Goal: Entertainment & Leisure: Consume media (video, audio)

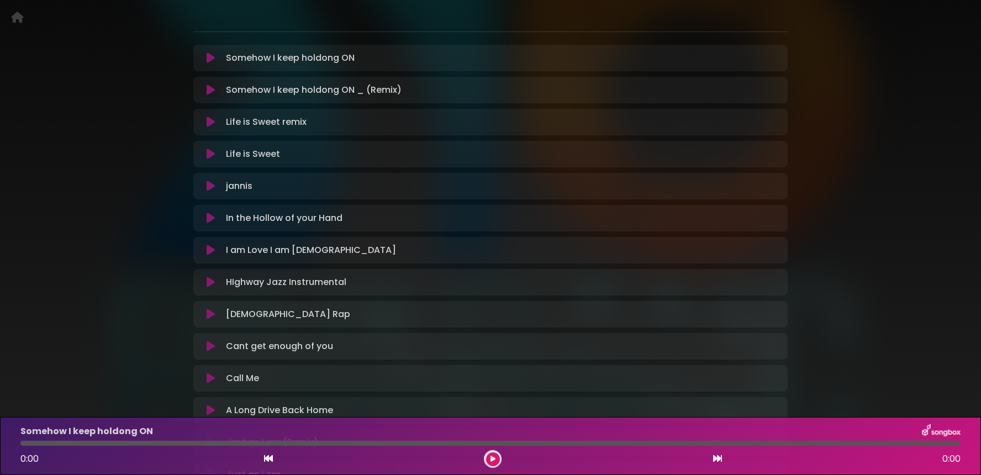
scroll to position [192, 0]
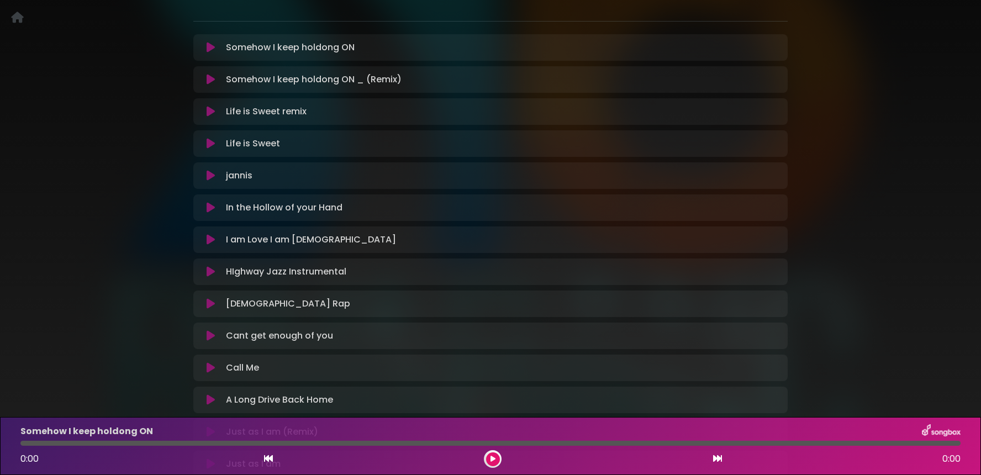
click at [379, 44] on div "Somehow I keep holdong ON Loading Track..." at bounding box center [500, 47] width 559 height 13
click at [208, 50] on icon at bounding box center [211, 47] width 8 height 11
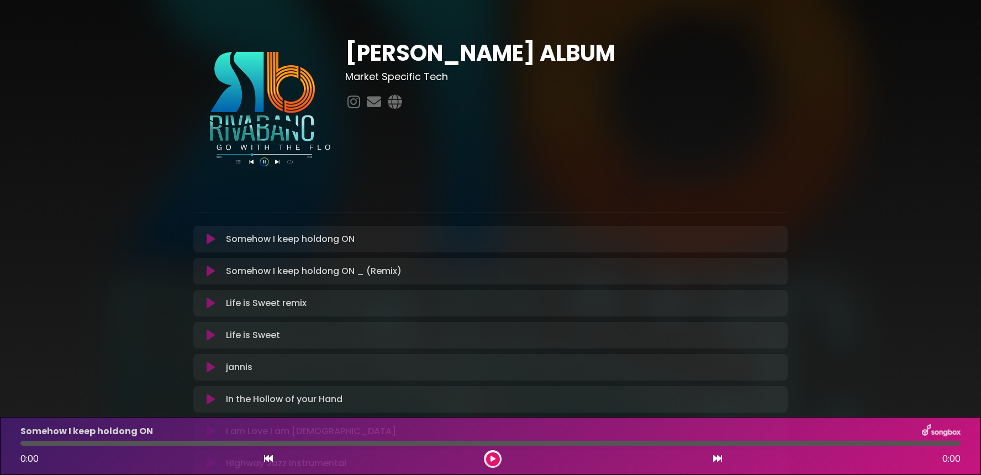
click at [210, 240] on icon at bounding box center [211, 239] width 8 height 11
click at [397, 105] on icon at bounding box center [395, 101] width 19 height 14
